Goal: Find specific page/section: Find specific page/section

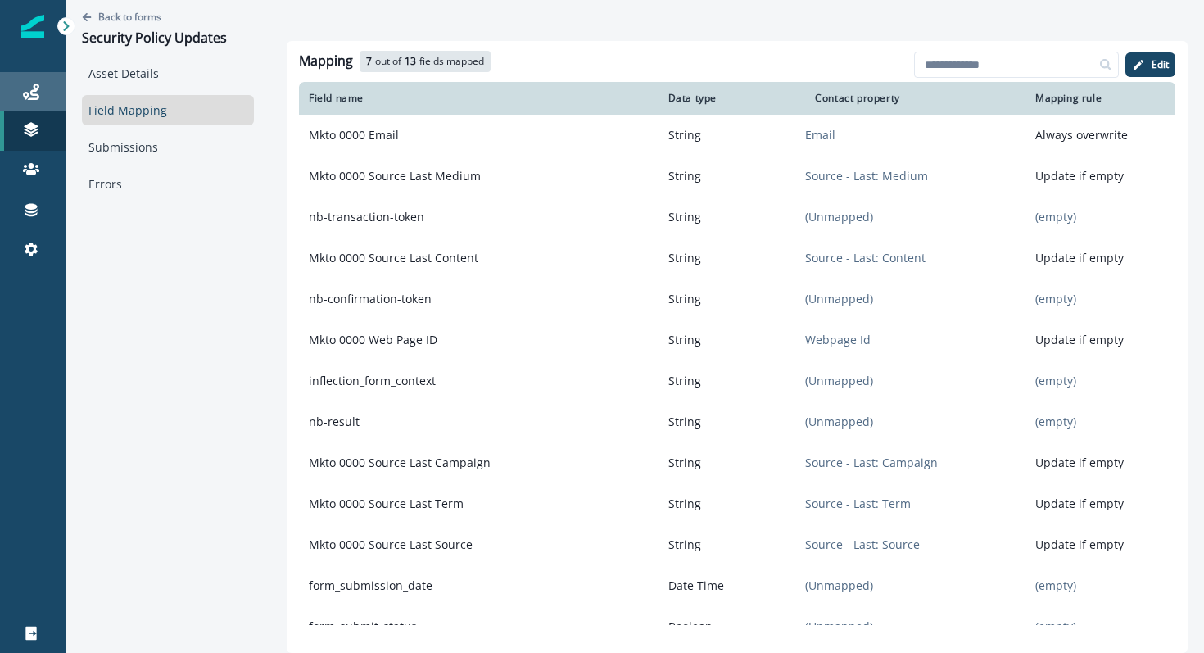
scroll to position [22, 0]
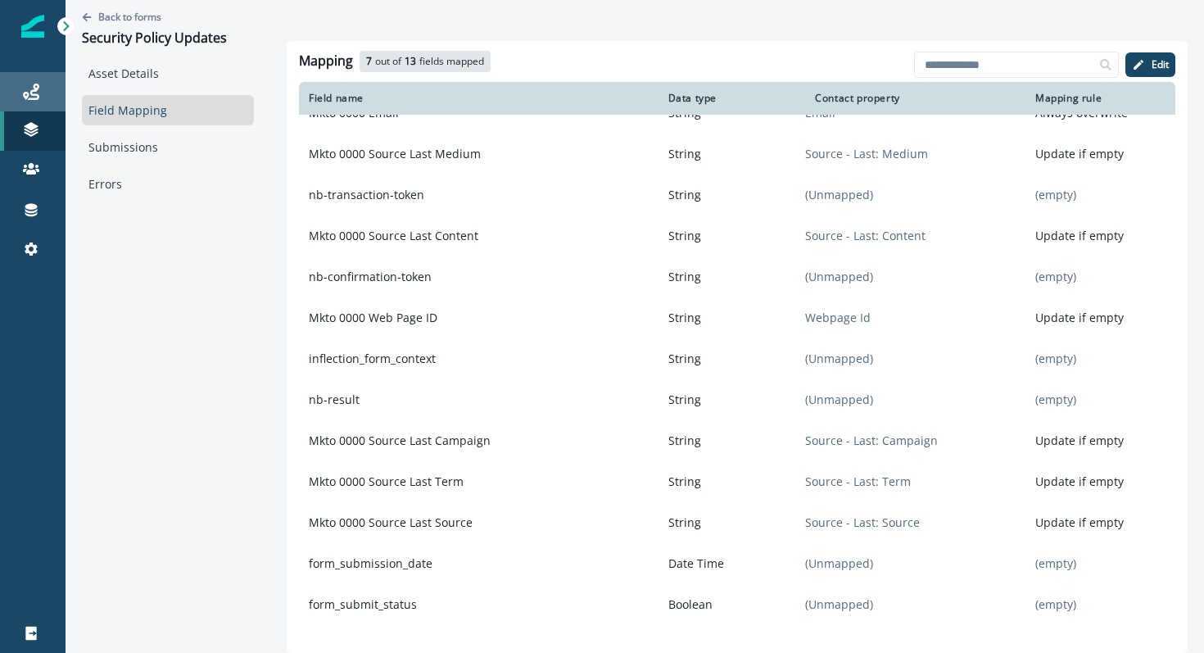
click at [20, 88] on div "Journeys" at bounding box center [33, 92] width 52 height 20
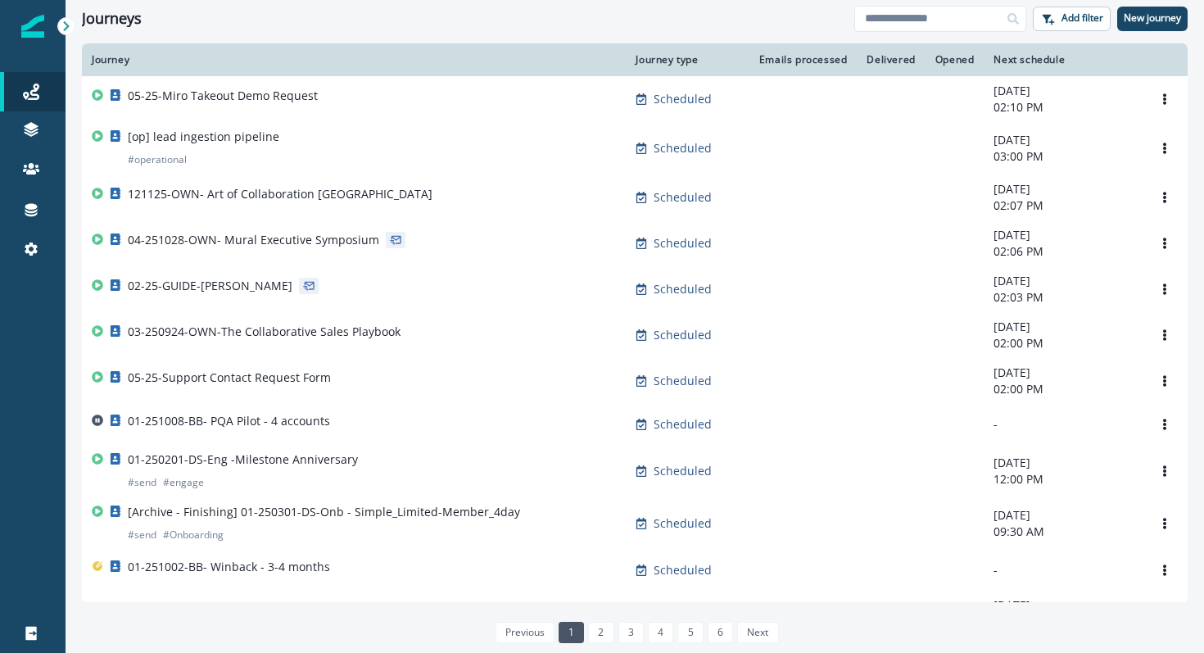
click at [877, 36] on div "Journeys Add filter New journey" at bounding box center [635, 18] width 1139 height 37
click at [877, 25] on input at bounding box center [940, 19] width 172 height 26
type input "*******"
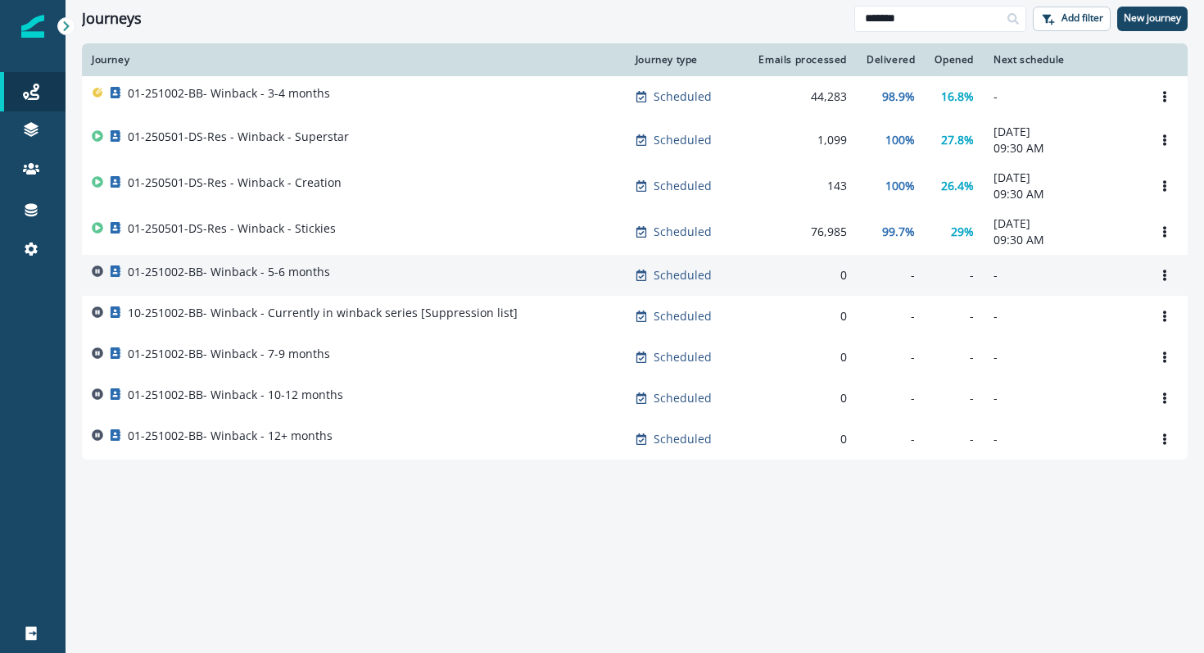
click at [278, 276] on p "01-251002-BB- Winback - 5-6 months" at bounding box center [229, 272] width 202 height 16
